Goal: Transaction & Acquisition: Register for event/course

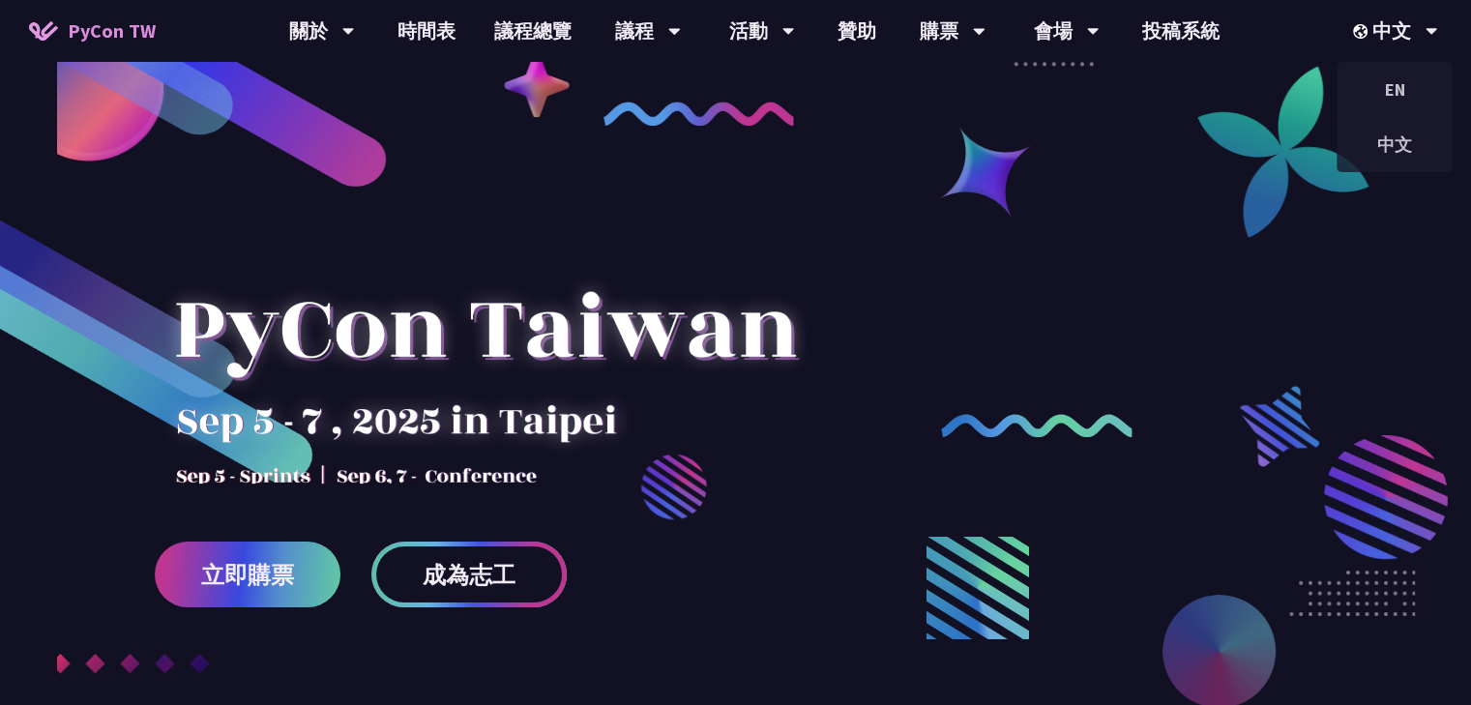
click at [484, 574] on span "成為志工" at bounding box center [469, 575] width 93 height 24
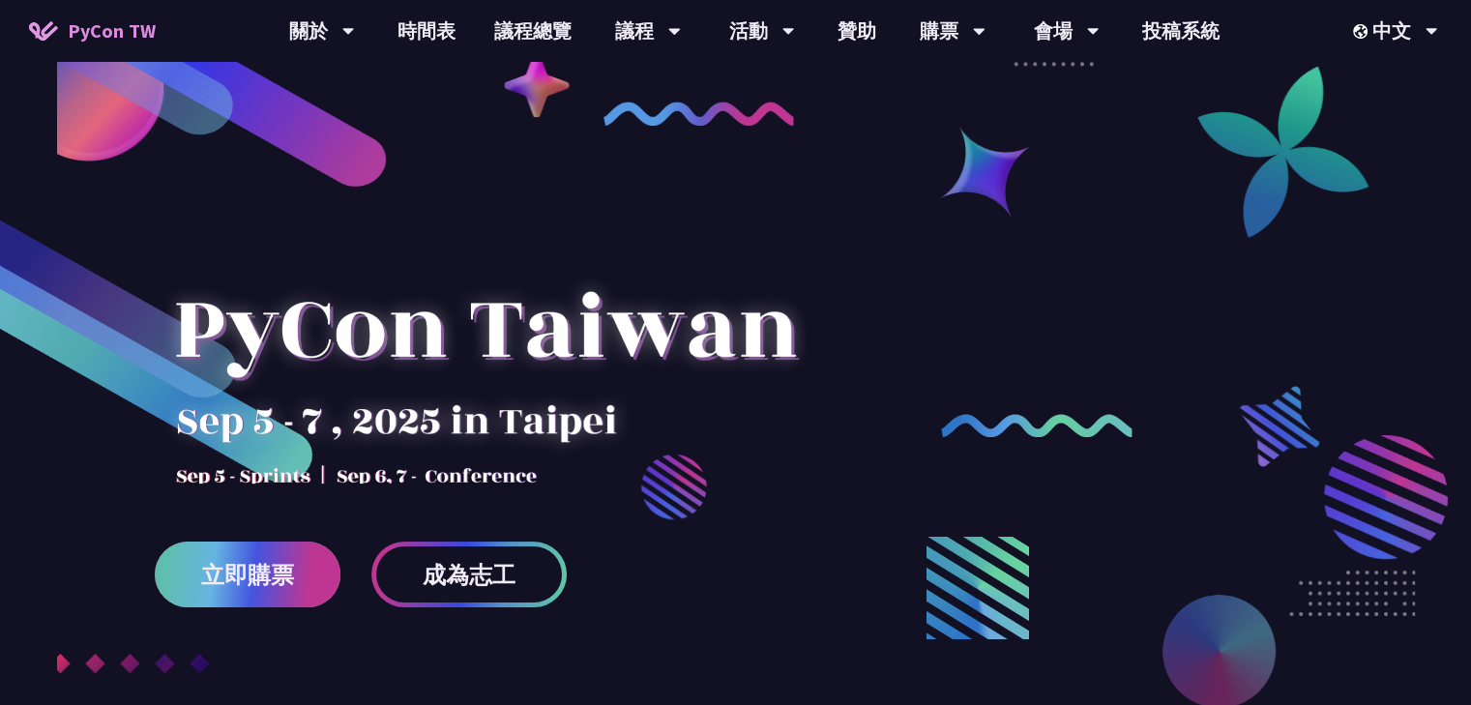
click at [269, 582] on span "立即購票" at bounding box center [247, 575] width 93 height 24
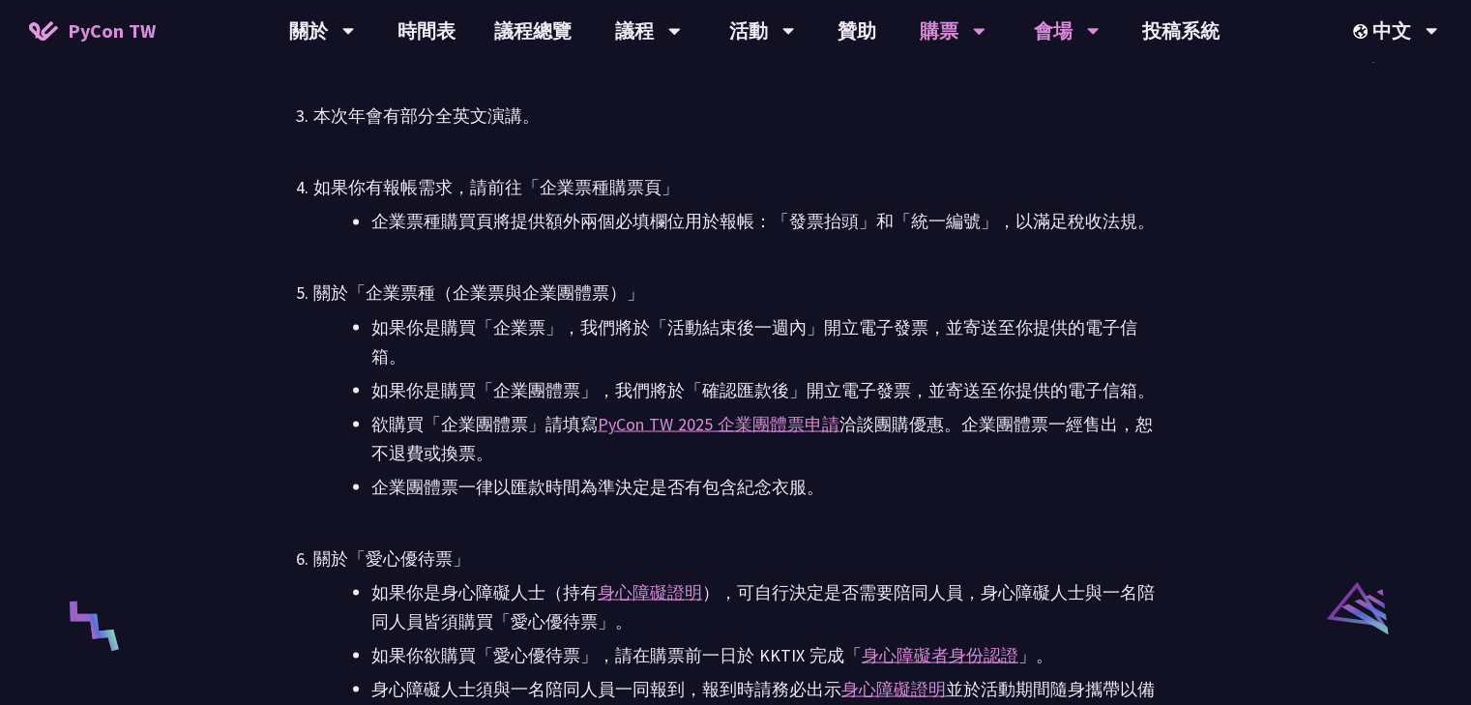
scroll to position [3481, 0]
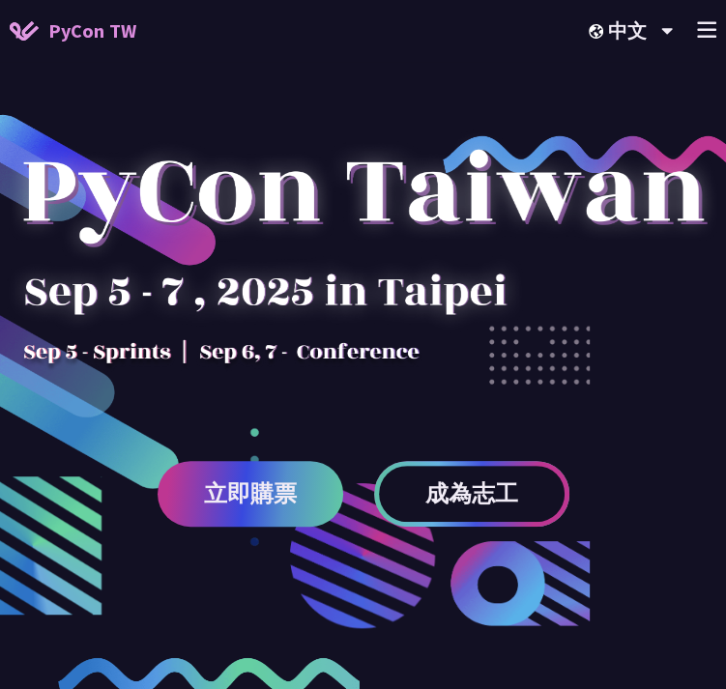
click at [419, 482] on link "成為志工" at bounding box center [471, 494] width 195 height 66
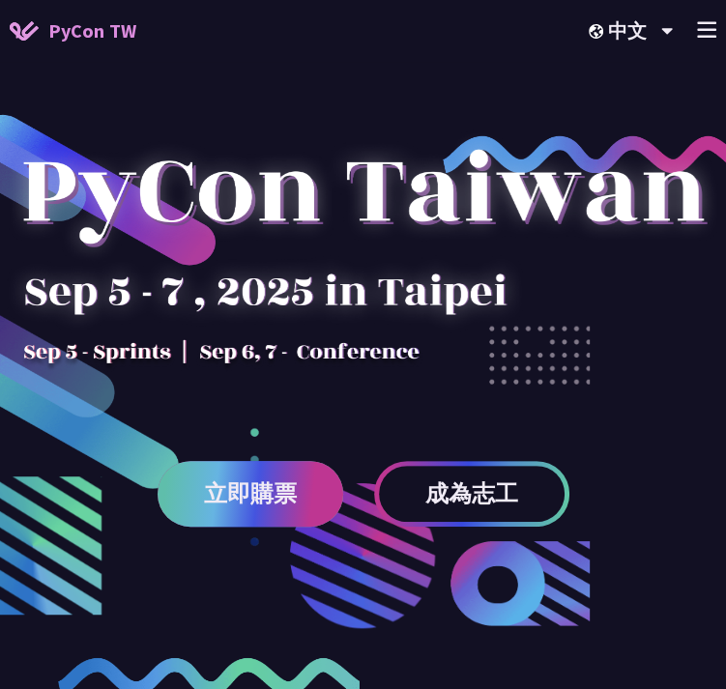
click at [260, 517] on link "立即購票" at bounding box center [251, 494] width 186 height 66
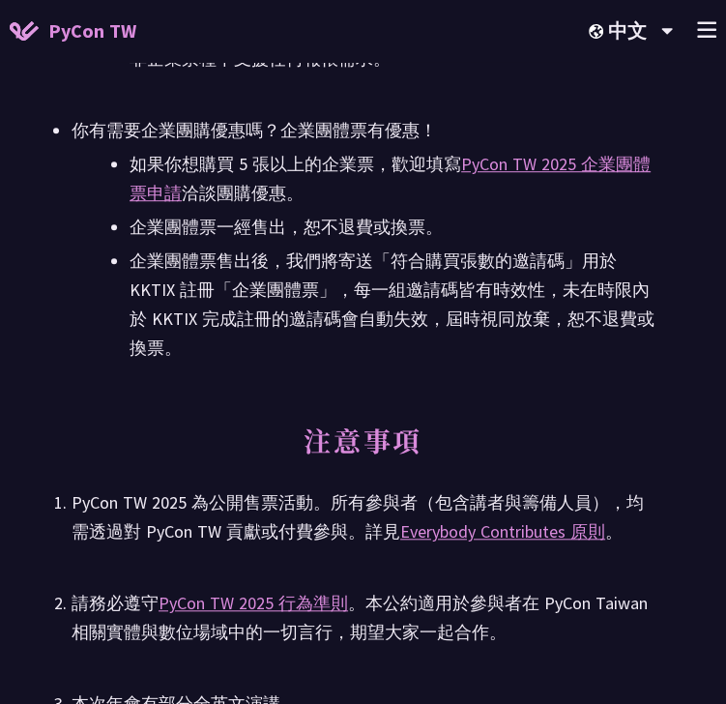
scroll to position [4254, 0]
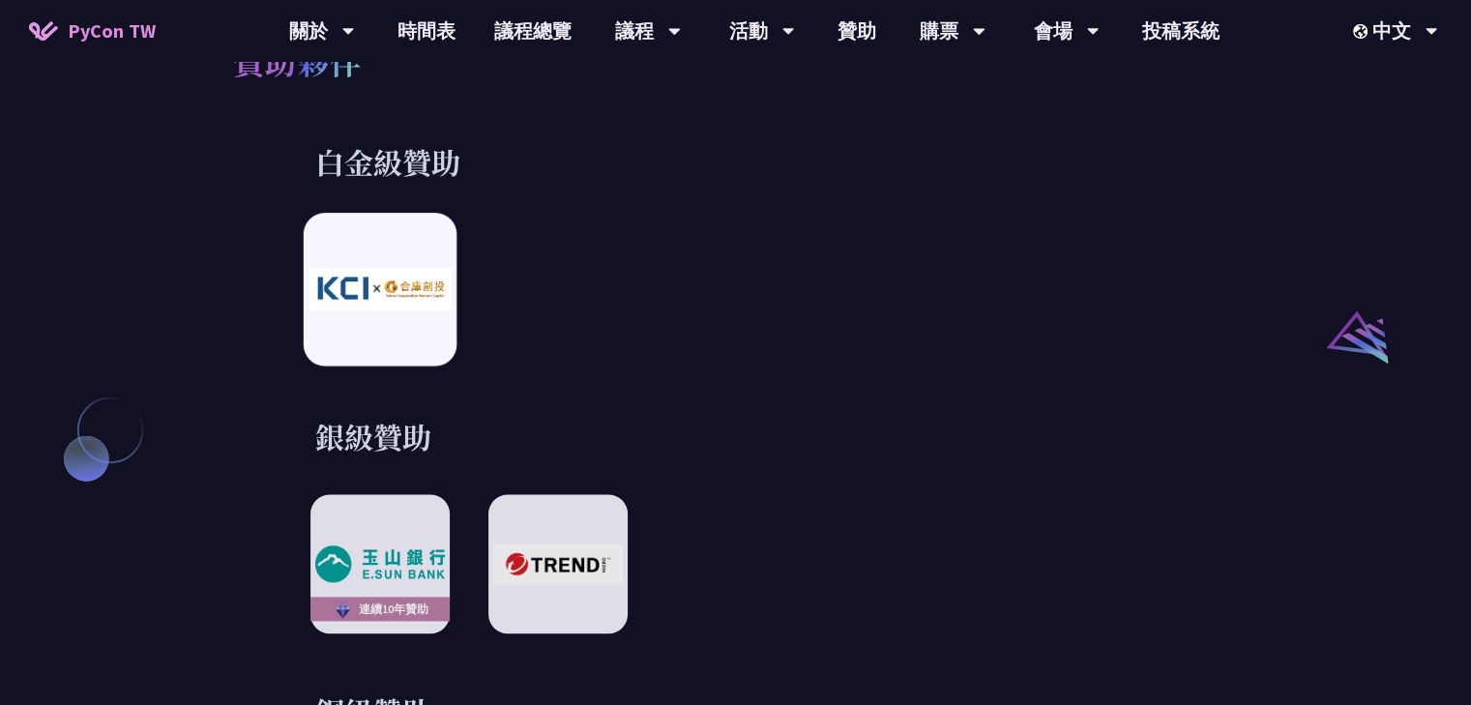
scroll to position [2127, 0]
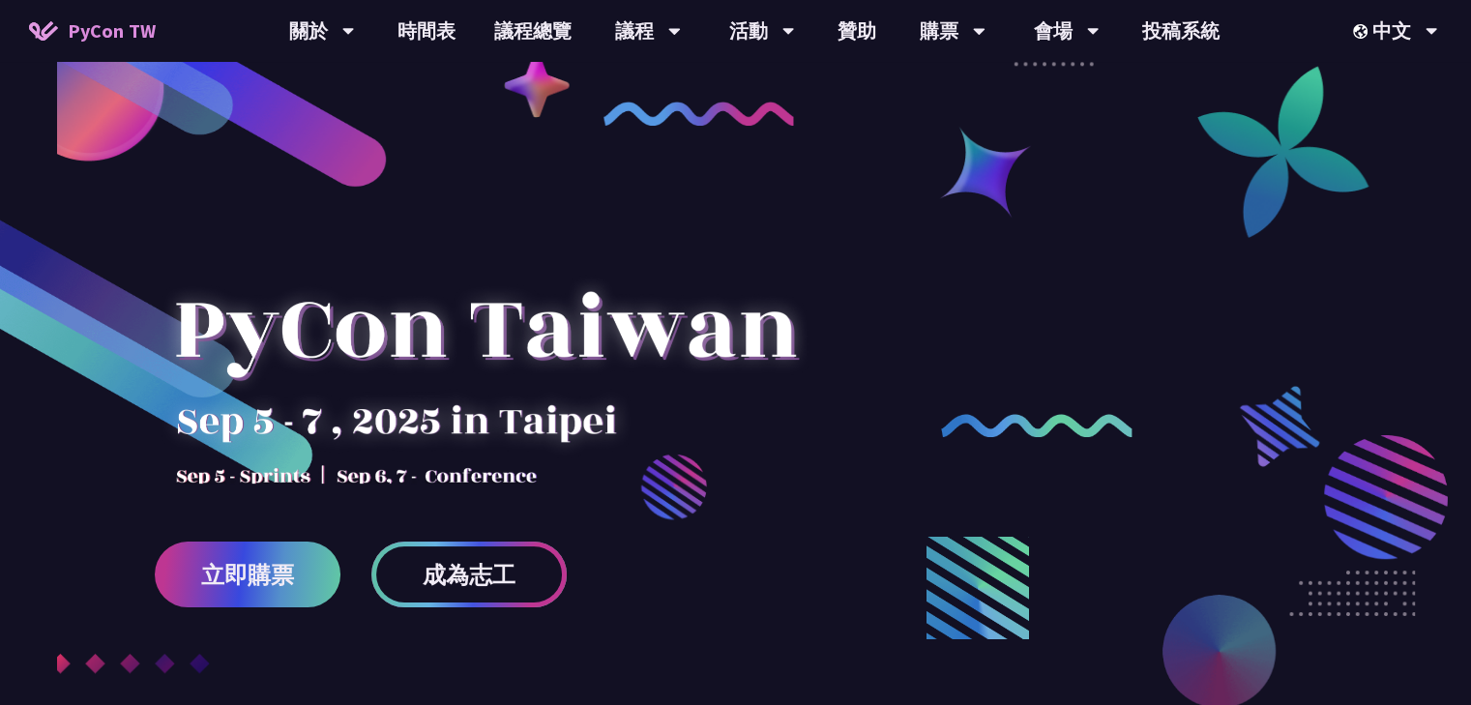
drag, startPoint x: 432, startPoint y: 529, endPoint x: 439, endPoint y: 542, distance: 15.1
click at [432, 530] on div at bounding box center [735, 478] width 1471 height 725
click at [441, 553] on link "成為志工" at bounding box center [468, 574] width 195 height 66
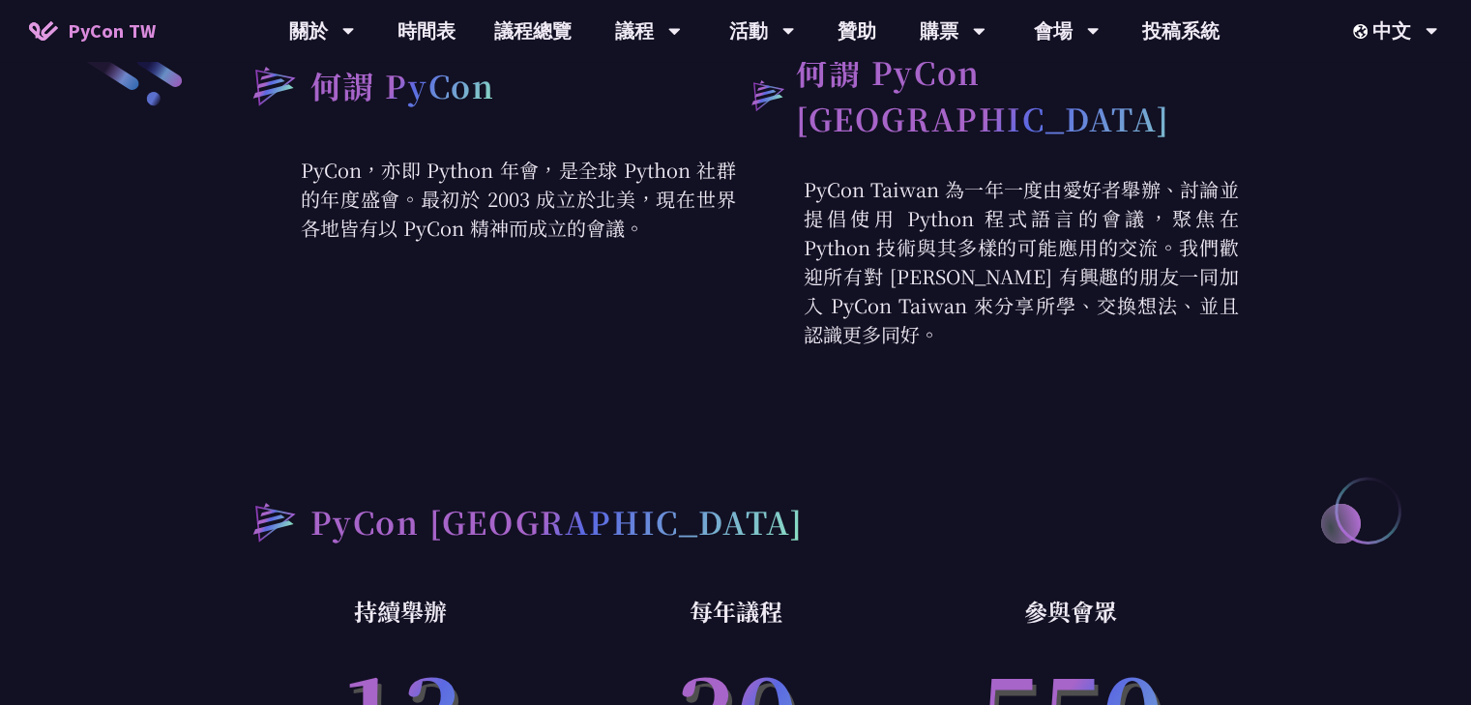
scroll to position [483, 0]
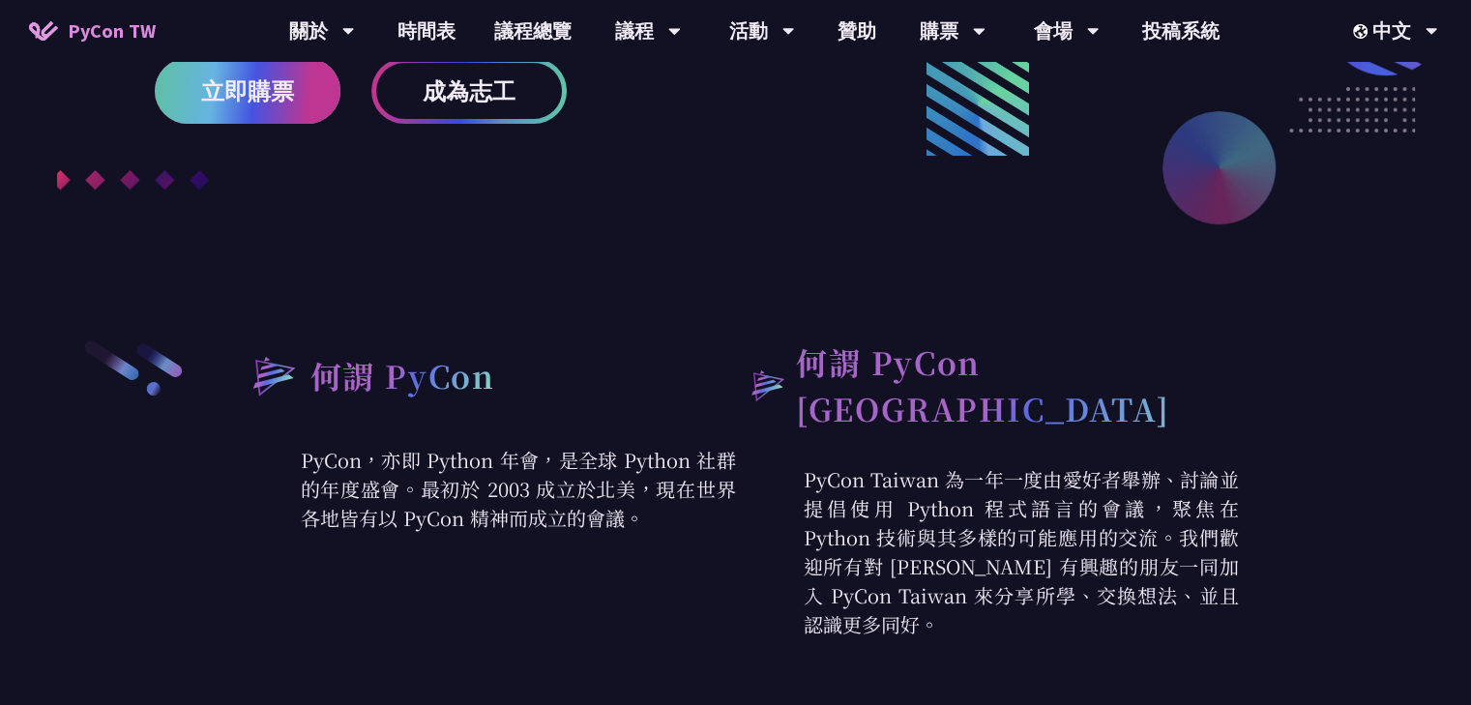
click at [261, 102] on span "立即購票" at bounding box center [247, 91] width 93 height 24
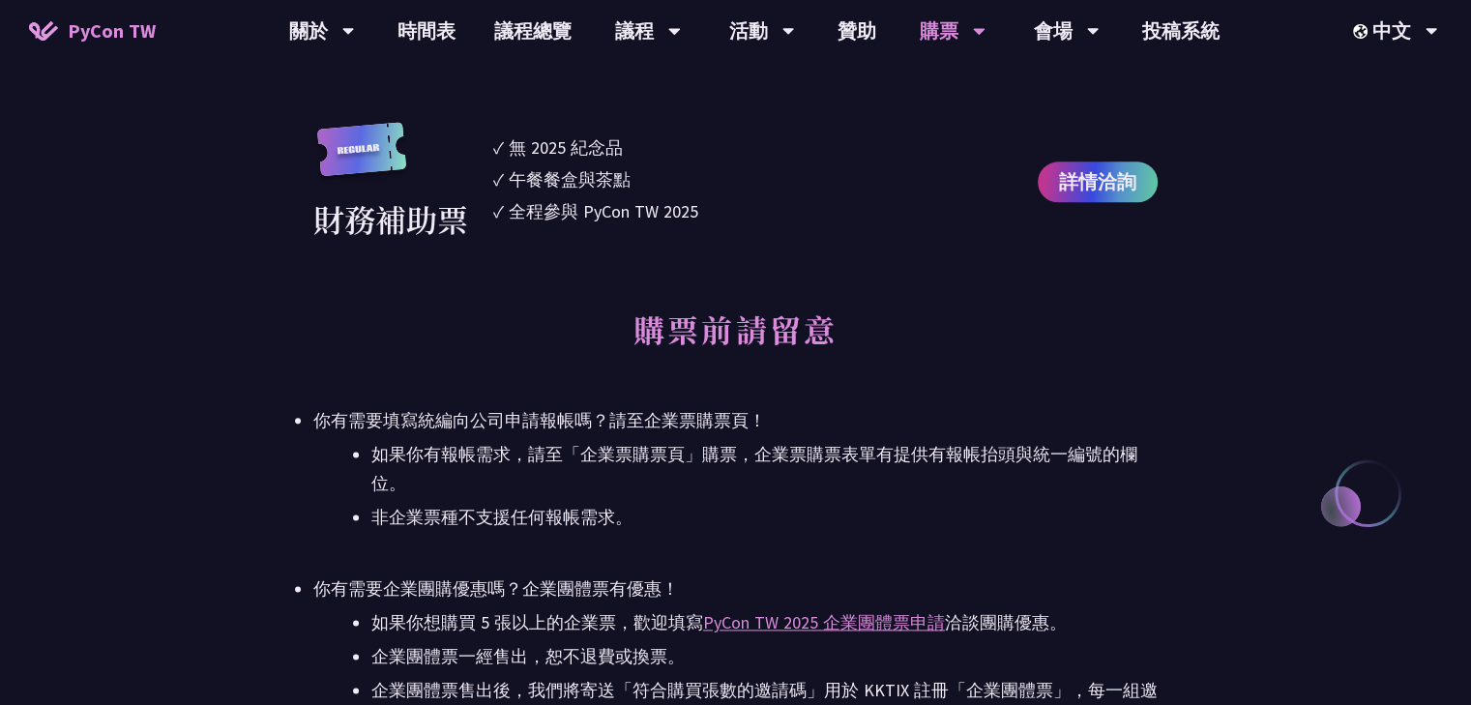
scroll to position [2224, 0]
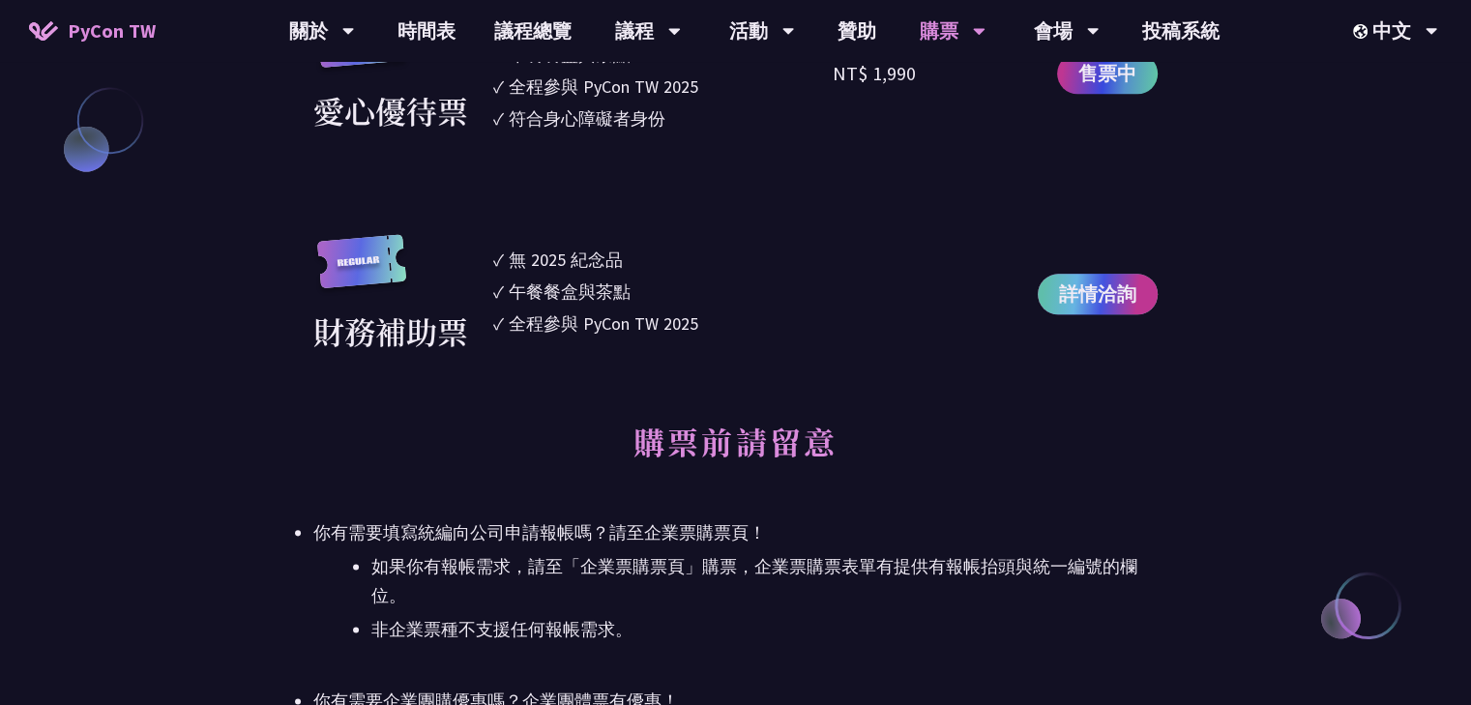
click at [1102, 289] on span "詳情洽詢" at bounding box center [1097, 293] width 77 height 29
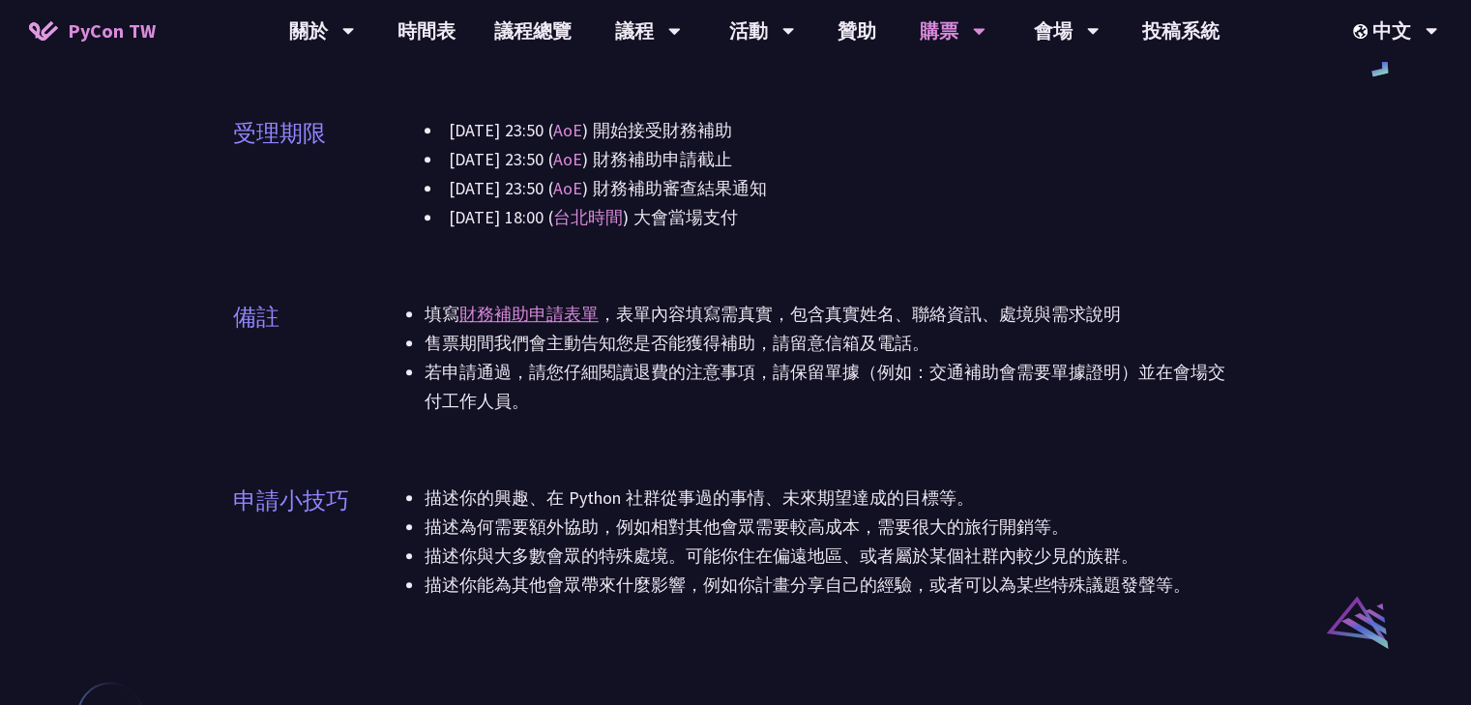
scroll to position [1064, 0]
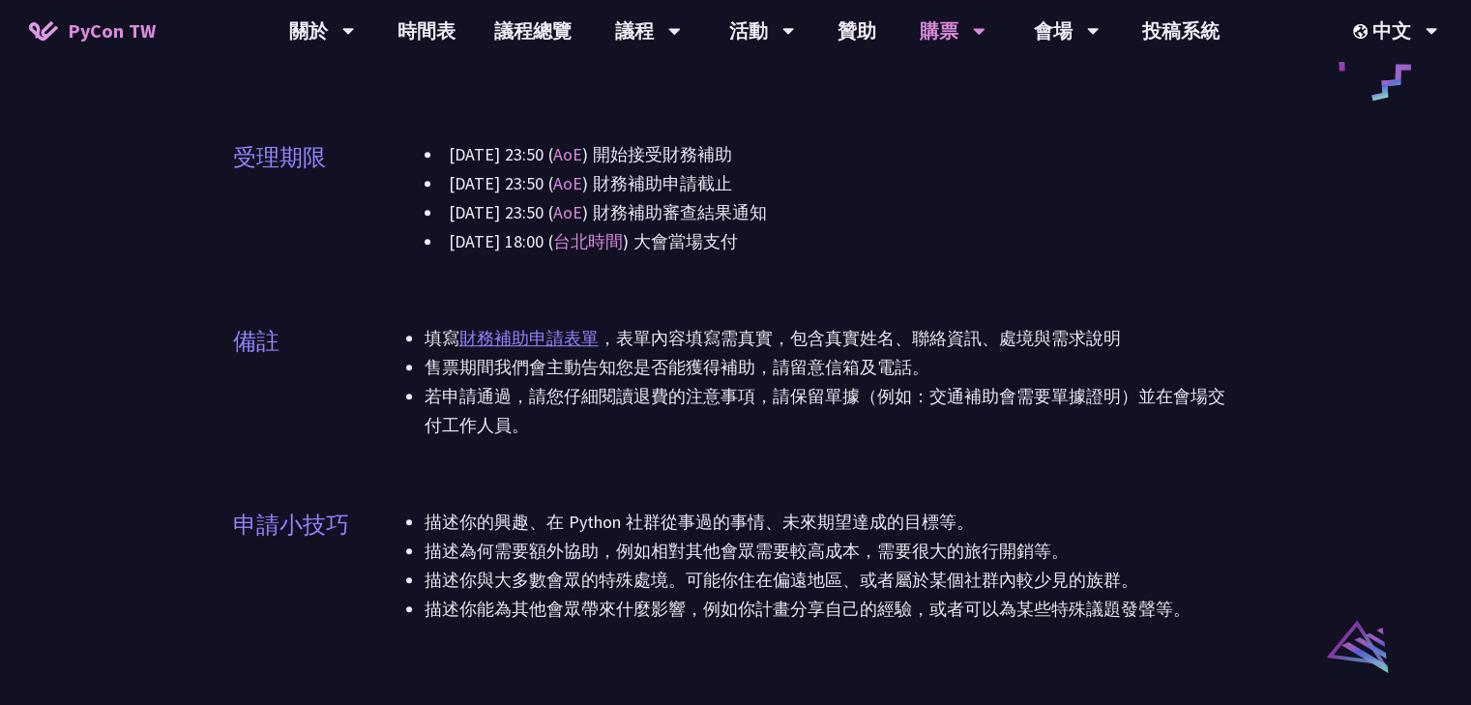
click at [537, 334] on link "財務補助申請表單" at bounding box center [528, 338] width 139 height 22
